Goal: Information Seeking & Learning: Find specific fact

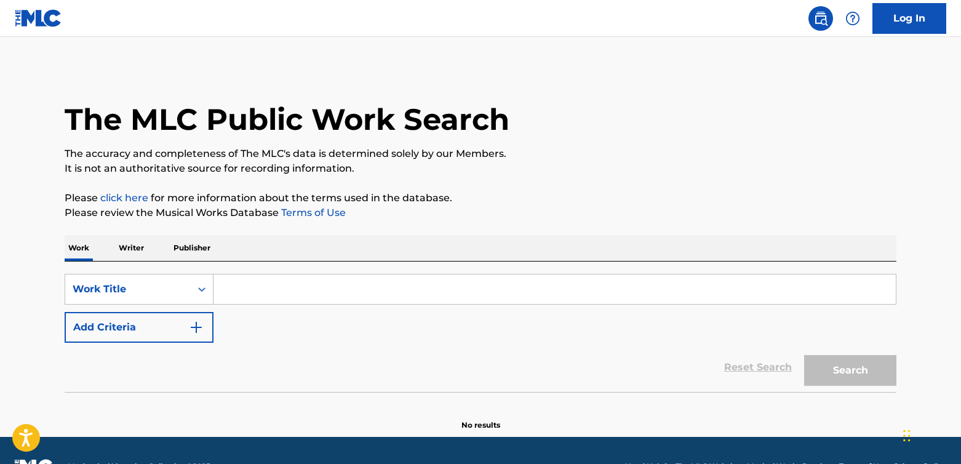
click at [257, 288] on input "Search Form" at bounding box center [554, 289] width 682 height 30
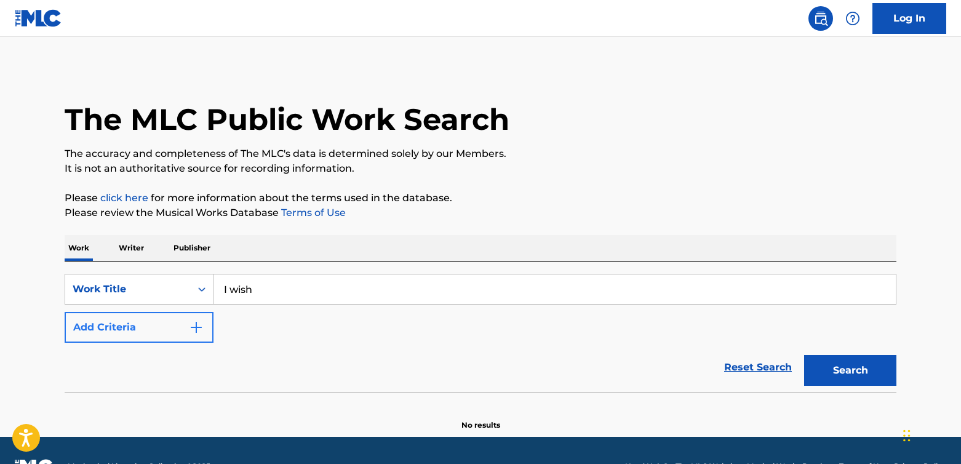
type input "I wish"
click at [148, 338] on button "Add Criteria" at bounding box center [139, 327] width 149 height 31
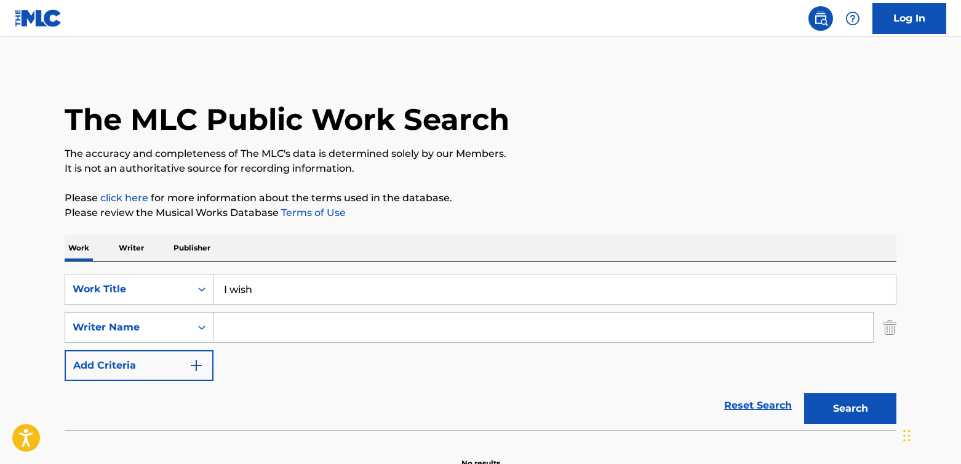
click at [294, 322] on input "Search Form" at bounding box center [542, 327] width 659 height 30
click at [846, 414] on button "Search" at bounding box center [850, 408] width 92 height 31
click at [312, 339] on input "Search Form" at bounding box center [542, 327] width 659 height 30
type input "r"
type input "[PERSON_NAME]"
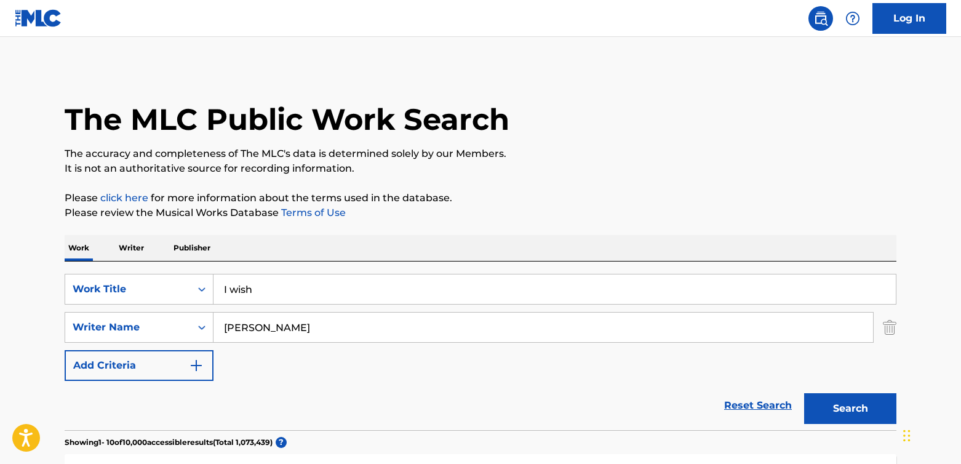
click at [804, 393] on button "Search" at bounding box center [850, 408] width 92 height 31
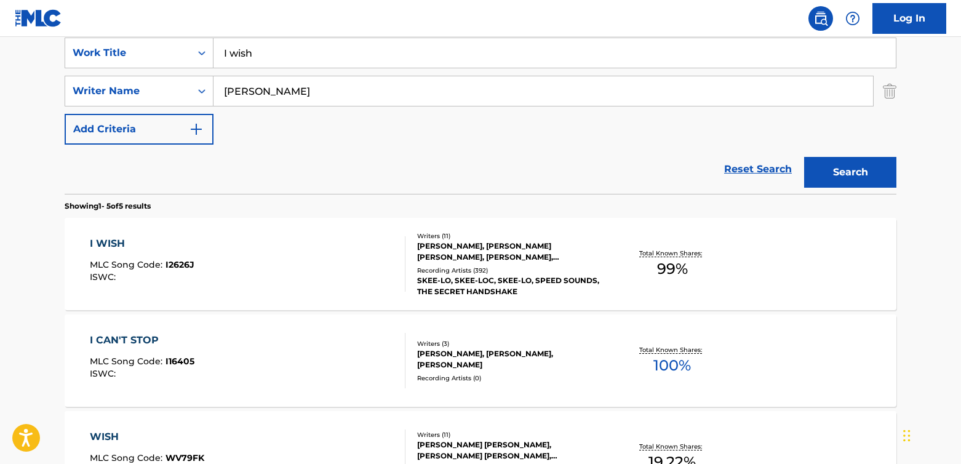
scroll to position [239, 0]
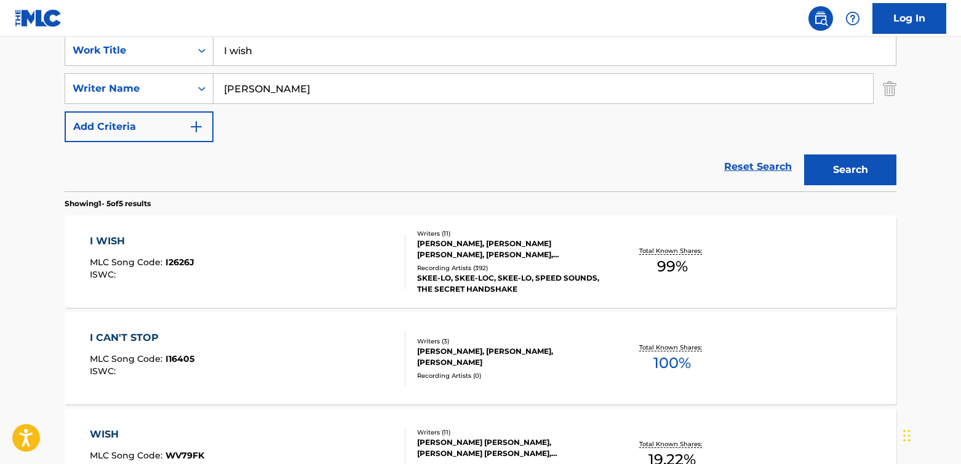
click at [296, 263] on div "I WISH MLC Song Code : I2626J ISWC :" at bounding box center [248, 261] width 316 height 55
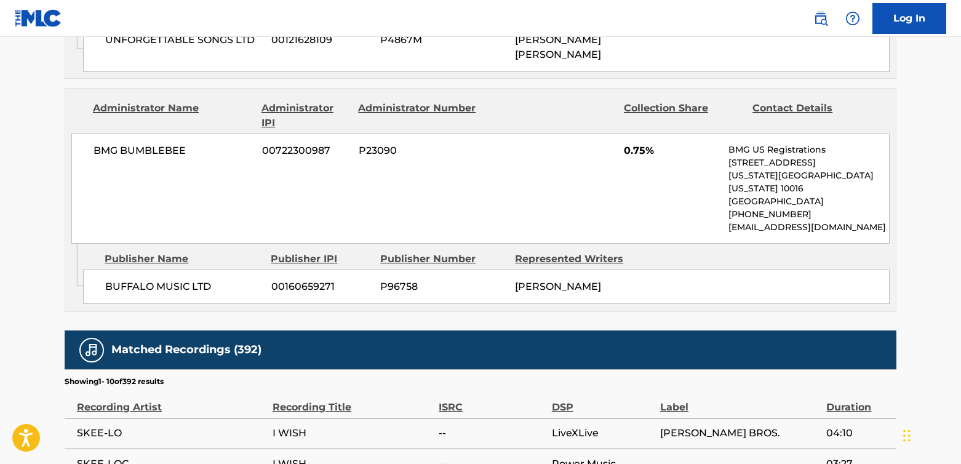
scroll to position [1552, 0]
